Goal: Task Accomplishment & Management: Manage account settings

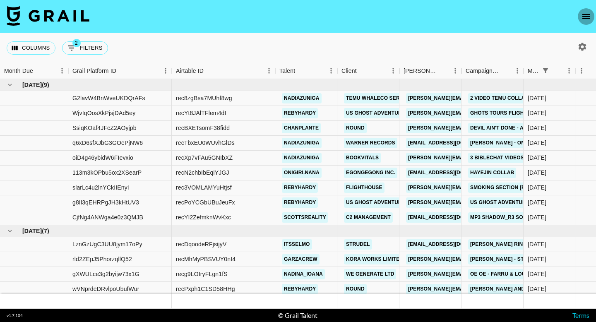
click at [584, 18] on icon "open drawer" at bounding box center [586, 16] width 7 height 5
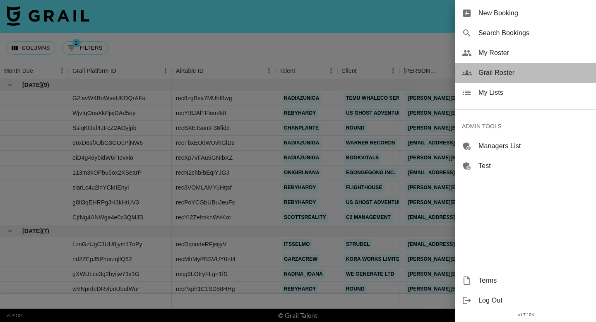
click at [507, 72] on span "Grail Roster" at bounding box center [534, 73] width 111 height 10
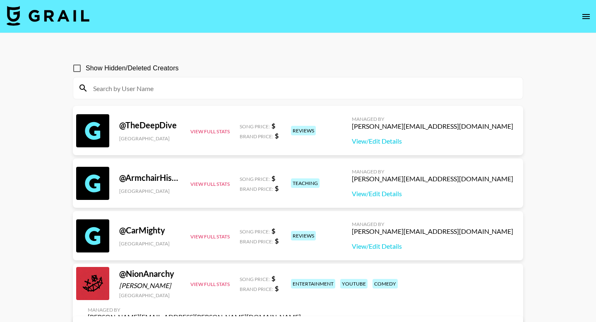
click at [590, 12] on icon "open drawer" at bounding box center [587, 17] width 10 height 10
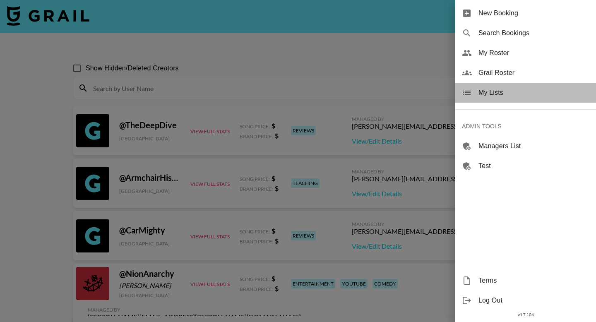
click at [494, 92] on span "My Lists" at bounding box center [534, 93] width 111 height 10
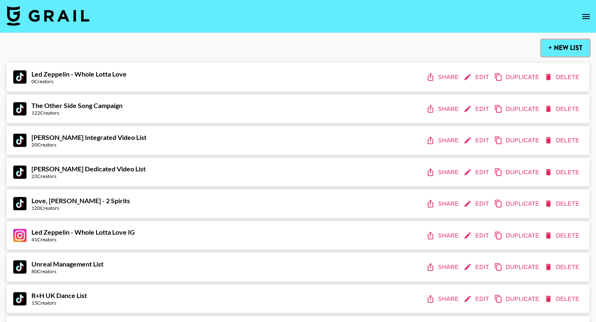
click at [553, 48] on button "+ New List" at bounding box center [566, 48] width 48 height 17
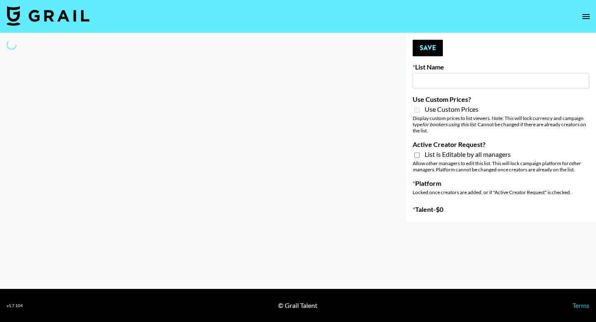
type input "New List"
select select "Song"
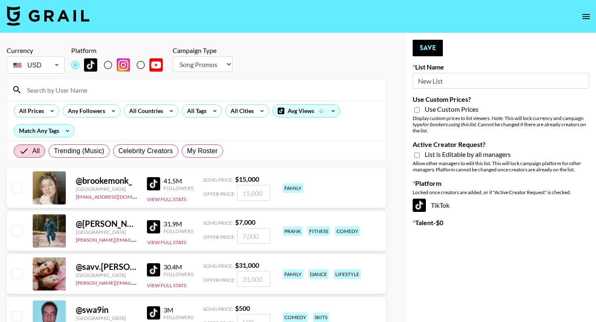
click at [439, 83] on input "New List" at bounding box center [501, 81] width 177 height 16
type input "Forever in a Day List"
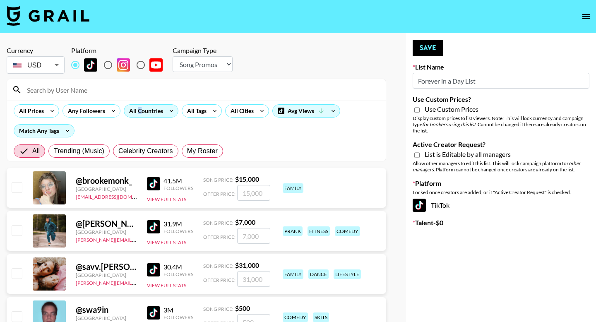
click at [139, 113] on div "All Countries" at bounding box center [144, 111] width 41 height 12
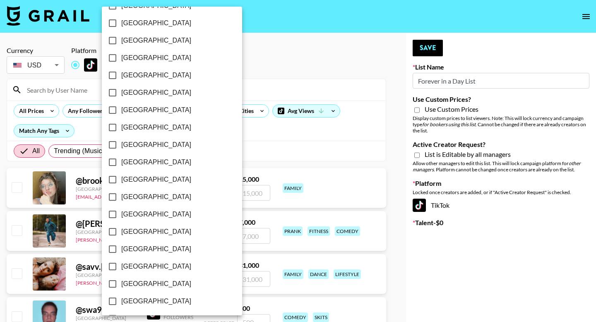
scroll to position [644, 0]
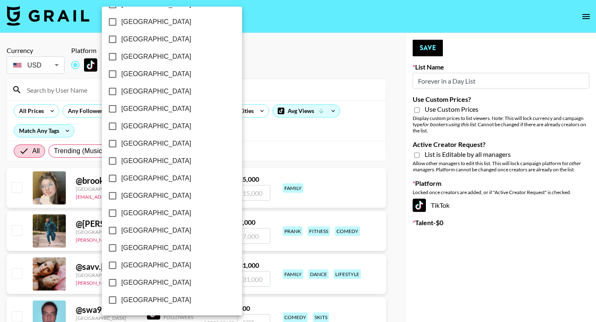
click at [114, 266] on input "[GEOGRAPHIC_DATA]" at bounding box center [112, 265] width 17 height 17
checkbox input "true"
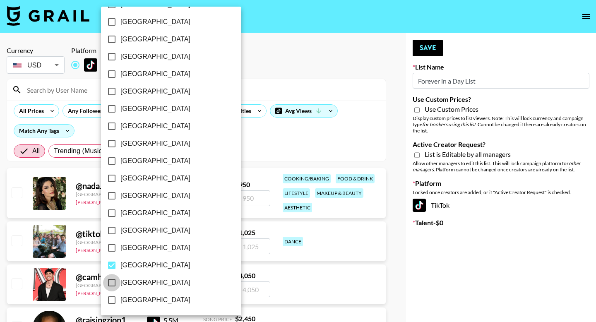
click at [113, 283] on input "[GEOGRAPHIC_DATA]" at bounding box center [111, 282] width 17 height 17
checkbox input "true"
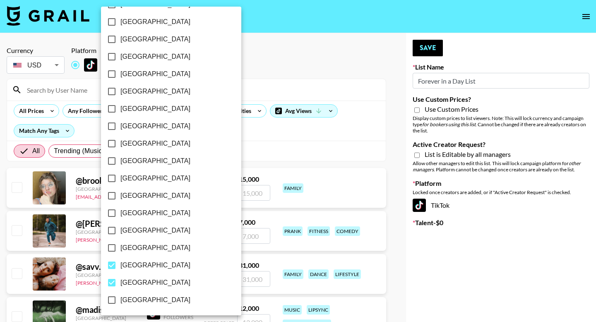
click at [326, 52] on div at bounding box center [298, 161] width 596 height 322
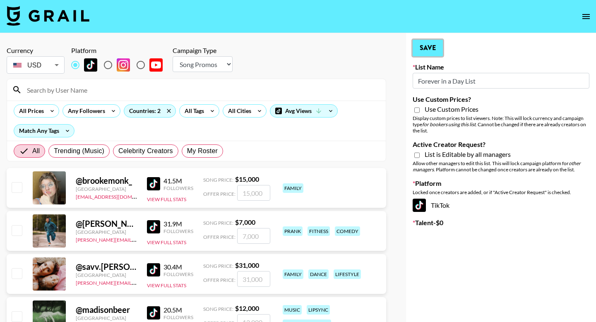
click at [424, 48] on button "Save" at bounding box center [428, 48] width 30 height 17
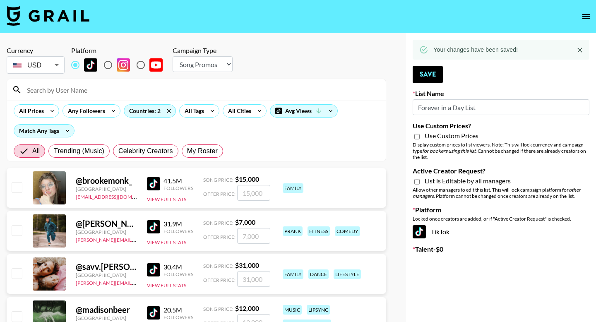
click at [584, 16] on icon "open drawer" at bounding box center [587, 17] width 10 height 10
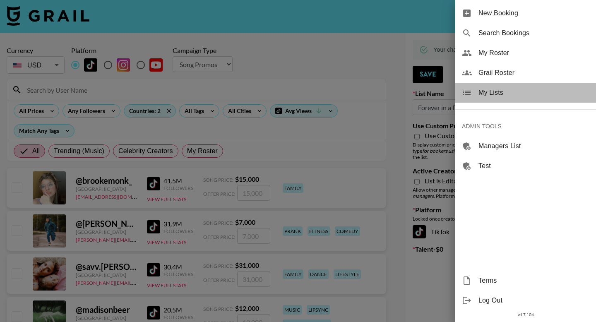
click at [509, 92] on span "My Lists" at bounding box center [534, 93] width 111 height 10
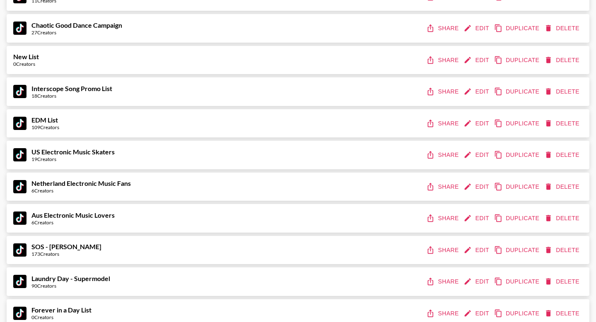
scroll to position [668, 0]
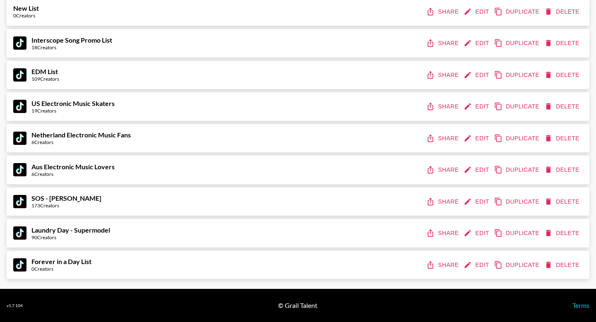
click at [432, 263] on icon "share" at bounding box center [431, 265] width 8 height 8
click at [57, 258] on strong "Forever in a Day List" at bounding box center [61, 262] width 60 height 8
click at [478, 263] on button "Edit" at bounding box center [477, 265] width 31 height 15
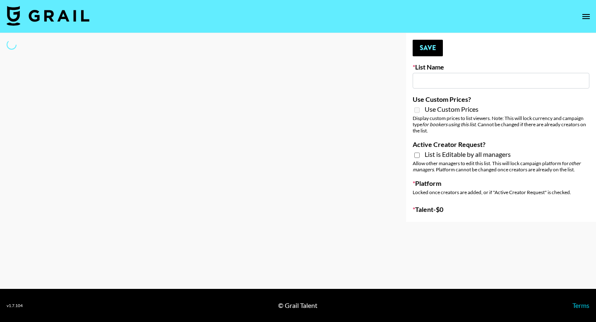
type input "Forever in a Day List"
select select "Song"
